Goal: Task Accomplishment & Management: Manage account settings

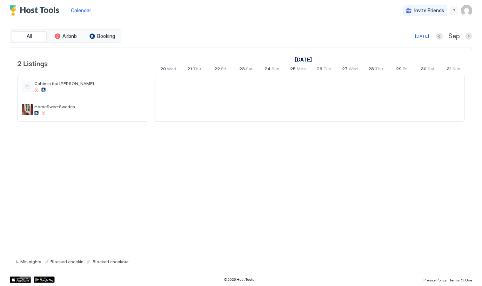
scroll to position [0, 390]
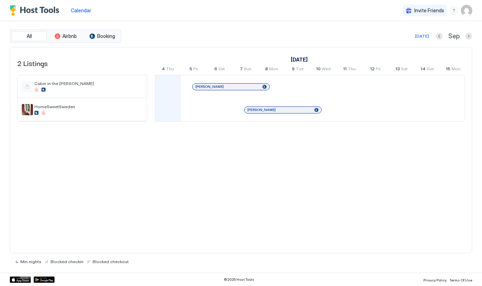
click at [419, 13] on span "Invite Friends" at bounding box center [429, 10] width 30 height 6
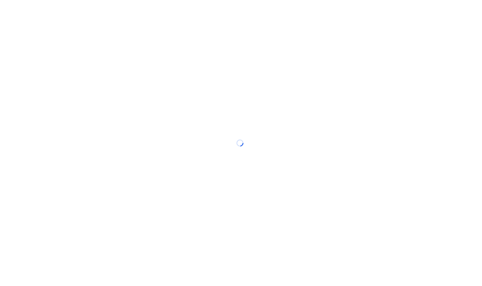
click at [419, 13] on div at bounding box center [241, 143] width 482 height 286
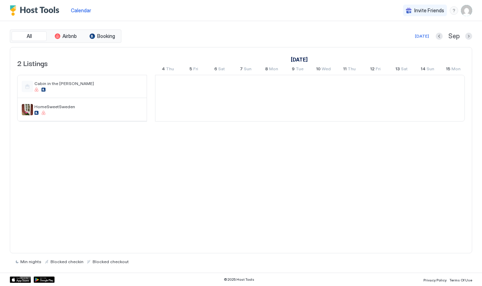
scroll to position [0, 390]
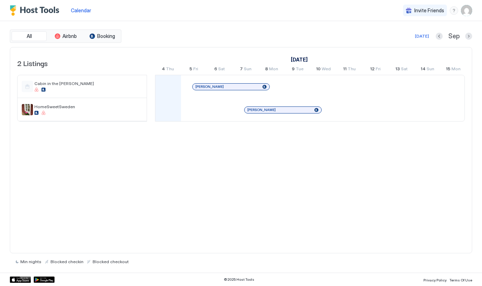
click at [469, 13] on img "User profile" at bounding box center [466, 10] width 11 height 11
click at [240, 22] on div at bounding box center [241, 143] width 482 height 286
click at [84, 9] on span "Calendar" at bounding box center [81, 10] width 20 height 6
click at [78, 13] on span "Calendar" at bounding box center [81, 10] width 20 height 6
click at [33, 38] on button "All" at bounding box center [29, 36] width 35 height 10
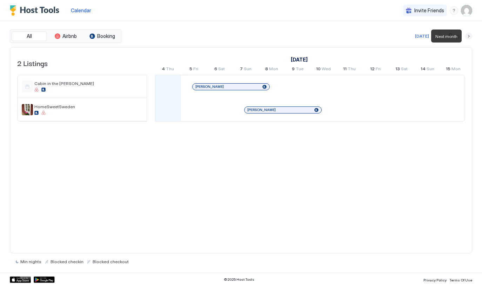
click at [467, 36] on button "Next month" at bounding box center [468, 36] width 7 height 7
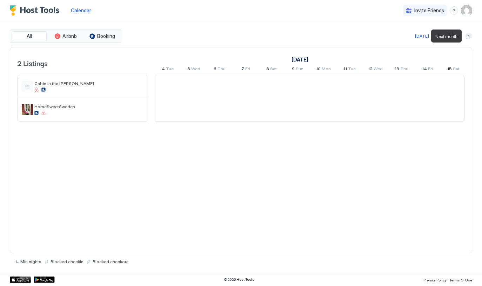
click at [467, 36] on button "Next month" at bounding box center [468, 36] width 7 height 7
click at [467, 39] on button "Next month" at bounding box center [468, 36] width 7 height 7
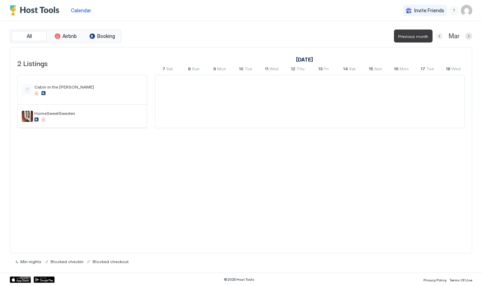
click at [437, 36] on button "Previous month" at bounding box center [439, 36] width 7 height 7
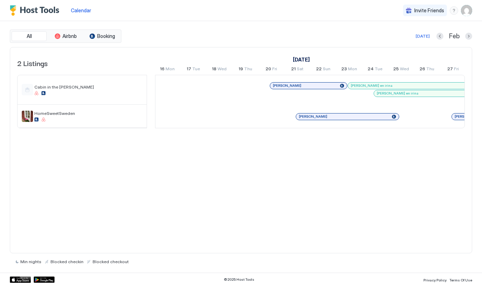
scroll to position [0, 723]
